Goal: Task Accomplishment & Management: Manage account settings

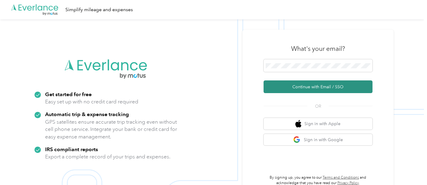
click at [312, 87] on button "Continue with Email / SSO" at bounding box center [317, 86] width 109 height 13
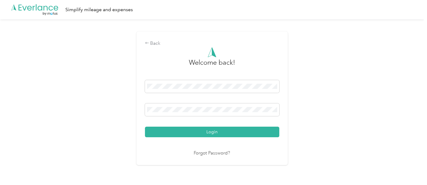
click at [211, 131] on button "Login" at bounding box center [212, 132] width 134 height 11
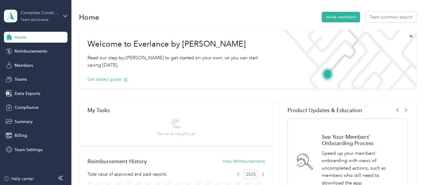
click at [44, 18] on div "Team dashboard" at bounding box center [35, 20] width 28 height 4
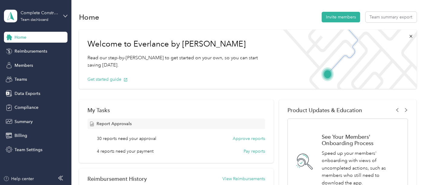
click at [39, 50] on div "Team dashboard" at bounding box center [25, 49] width 33 height 6
click at [26, 65] on span "Members" at bounding box center [24, 65] width 18 height 6
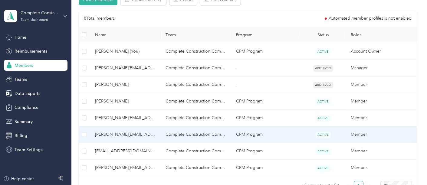
scroll to position [201, 0]
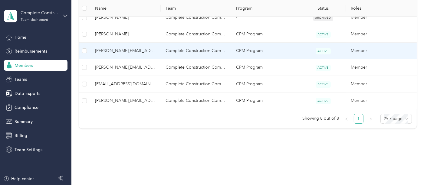
click at [206, 51] on td "Complete Construction Company" at bounding box center [196, 51] width 70 height 17
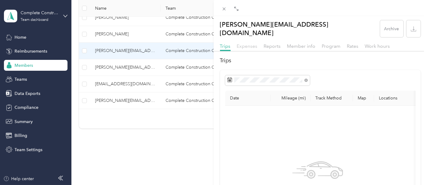
click at [239, 43] on span "Expenses" at bounding box center [247, 46] width 21 height 6
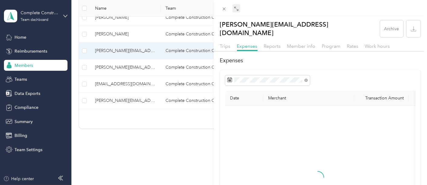
click at [234, 7] on icon at bounding box center [236, 8] width 5 height 5
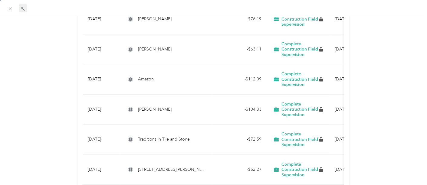
scroll to position [275, 0]
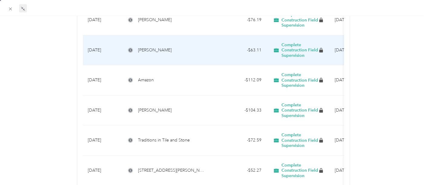
click at [217, 52] on div "- $63.11" at bounding box center [238, 50] width 45 height 7
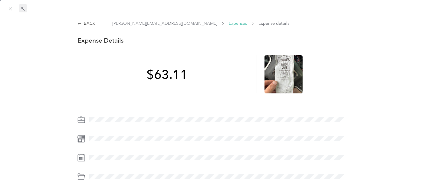
click at [229, 22] on span "Expenses" at bounding box center [238, 23] width 18 height 6
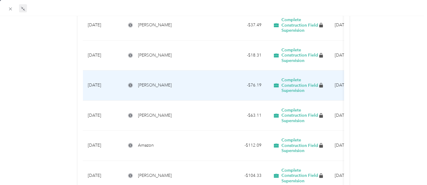
scroll to position [201, 0]
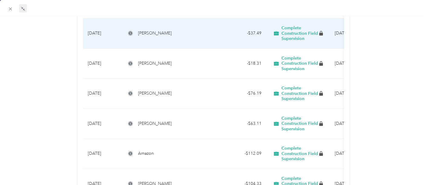
click at [220, 34] on div "- $37.49" at bounding box center [238, 33] width 45 height 7
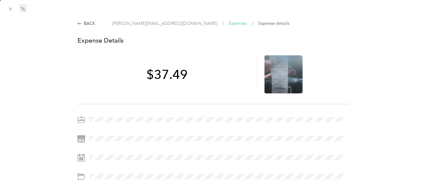
click at [229, 23] on span "Expenses" at bounding box center [238, 23] width 18 height 6
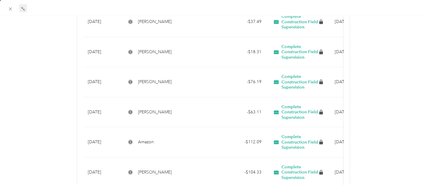
scroll to position [201, 0]
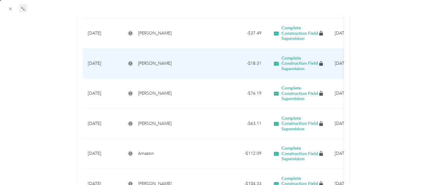
click at [238, 63] on div "- $18.31" at bounding box center [238, 63] width 45 height 7
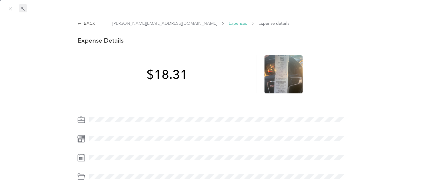
click at [229, 23] on span "Expenses" at bounding box center [238, 23] width 18 height 6
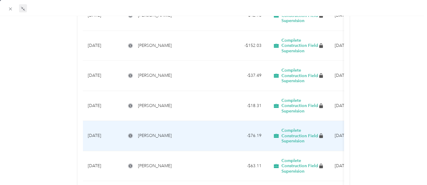
scroll to position [134, 0]
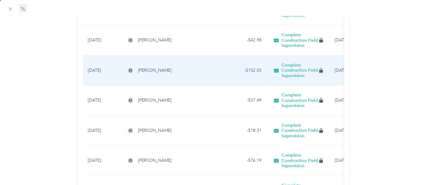
click at [183, 73] on td "[PERSON_NAME]" at bounding box center [166, 71] width 91 height 30
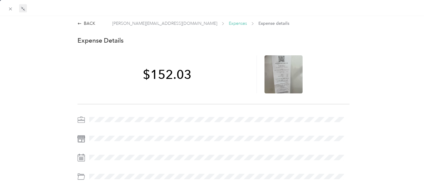
click at [229, 23] on span "Expenses" at bounding box center [238, 23] width 18 height 6
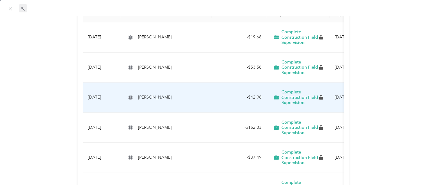
scroll to position [101, 0]
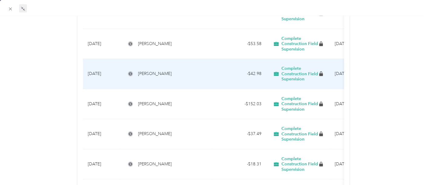
click at [226, 80] on td "- $42.98" at bounding box center [239, 74] width 54 height 30
